Goal: Find specific page/section: Find specific page/section

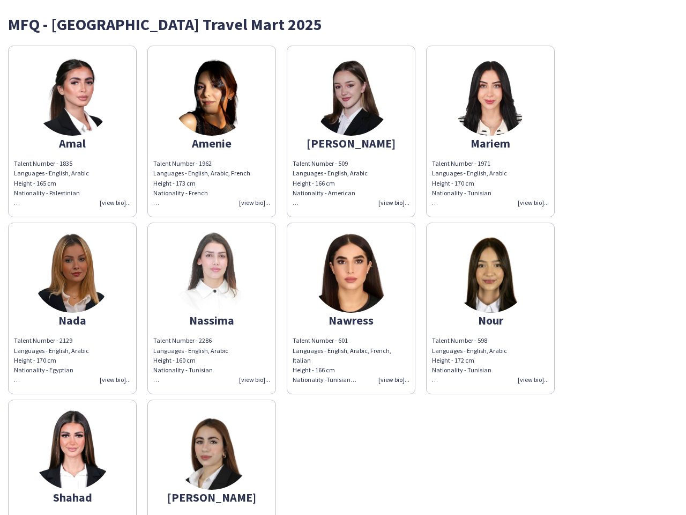
click at [343, 257] on img at bounding box center [351, 272] width 80 height 80
click at [72, 131] on img at bounding box center [72, 95] width 80 height 80
click at [212, 131] on img at bounding box center [212, 95] width 80 height 80
click at [351, 131] on img at bounding box center [351, 95] width 80 height 80
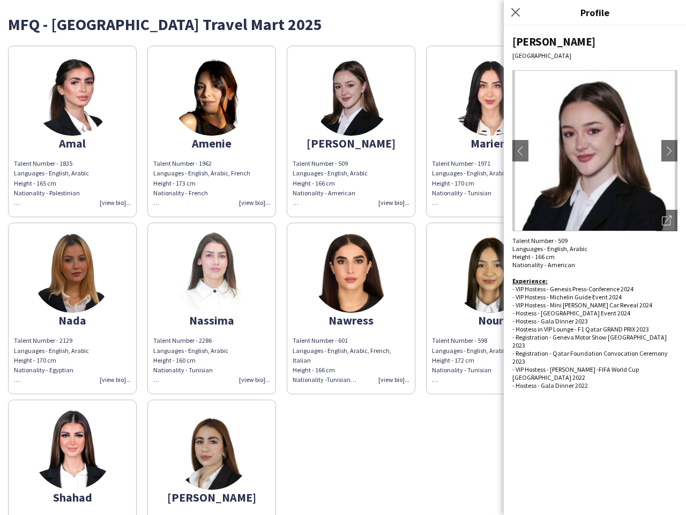
click at [491, 131] on img at bounding box center [490, 95] width 80 height 80
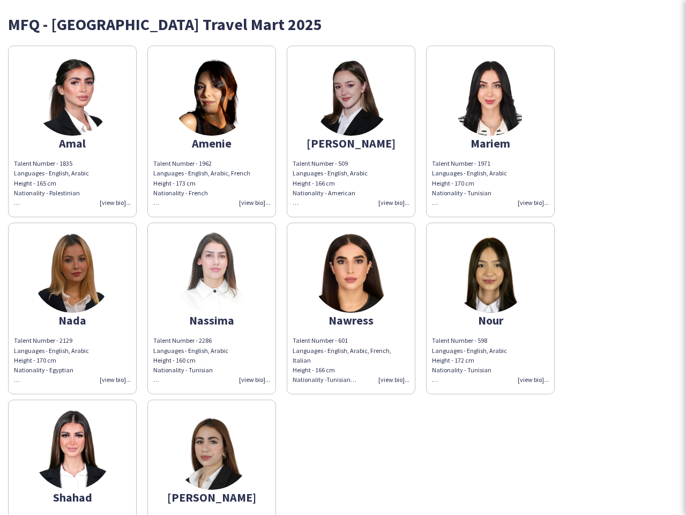
click at [72, 308] on img at bounding box center [72, 272] width 80 height 80
click at [212, 308] on img at bounding box center [212, 272] width 80 height 80
click at [351, 308] on img at bounding box center [351, 272] width 80 height 80
click at [491, 308] on img at bounding box center [490, 272] width 80 height 80
click at [72, 457] on img at bounding box center [72, 449] width 80 height 80
